Goal: Check status

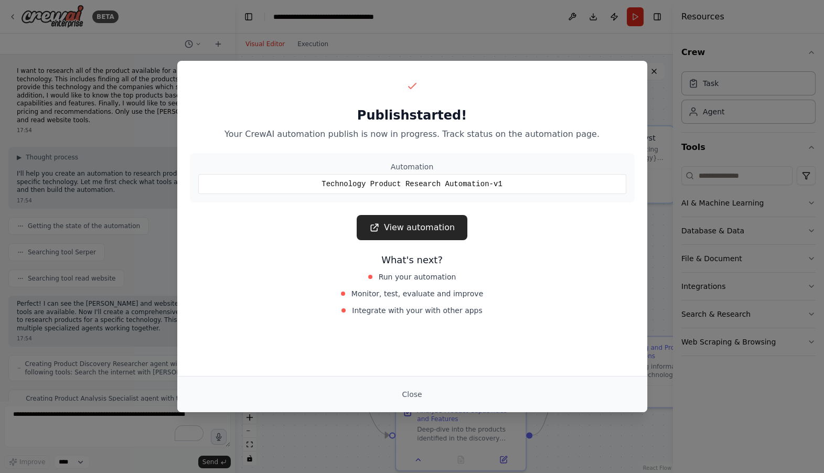
scroll to position [571, 0]
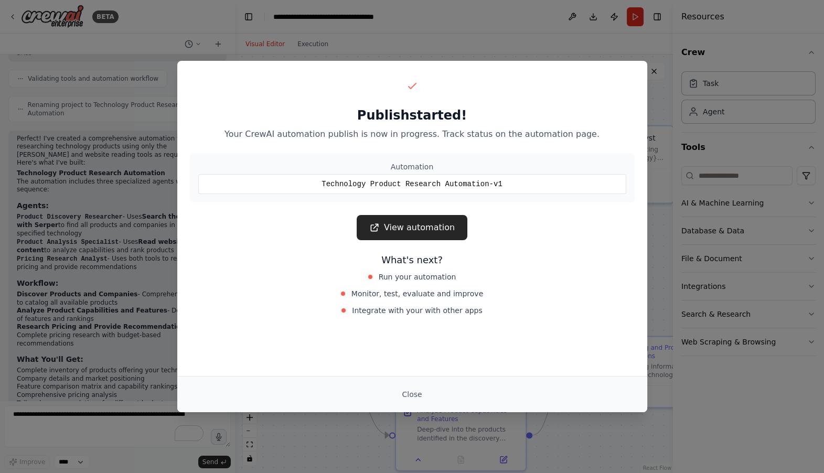
click at [146, 66] on div "Publish started! Your CrewAI automation publish is now in progress. Track statu…" at bounding box center [412, 236] width 824 height 473
click at [408, 390] on button "Close" at bounding box center [411, 394] width 37 height 19
